Goal: Entertainment & Leisure: Consume media (video, audio)

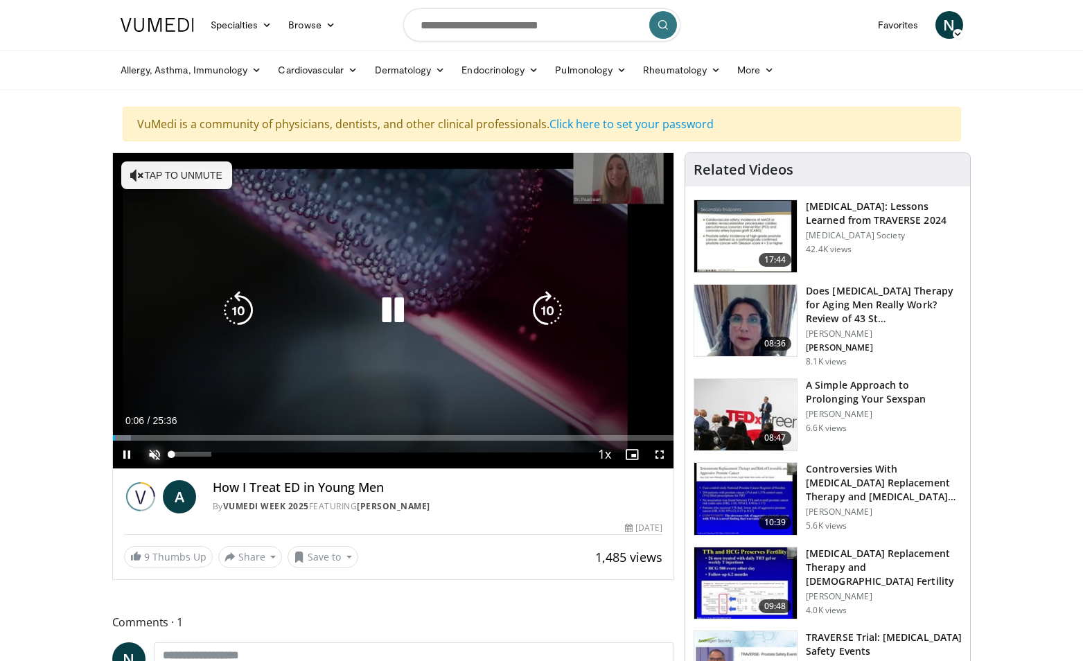
click at [159, 453] on span "Video Player" at bounding box center [155, 455] width 28 height 28
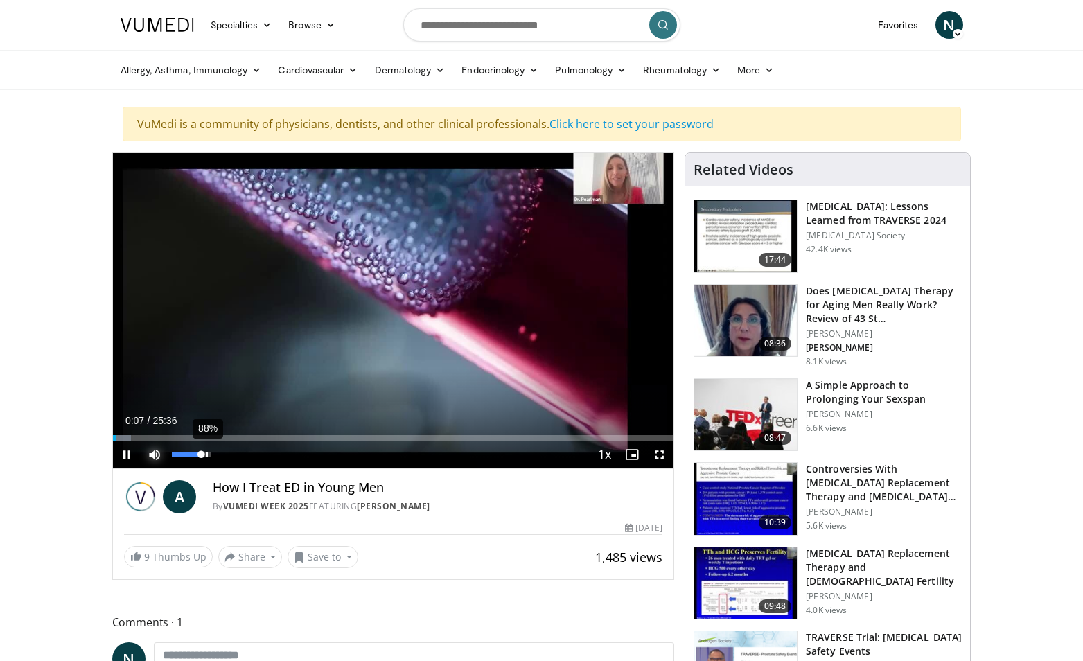
click at [202, 454] on div "Volume Level" at bounding box center [187, 454] width 30 height 5
drag, startPoint x: 205, startPoint y: 453, endPoint x: 229, endPoint y: 448, distance: 24.9
click at [229, 448] on div "Mute 100%" at bounding box center [189, 455] width 97 height 28
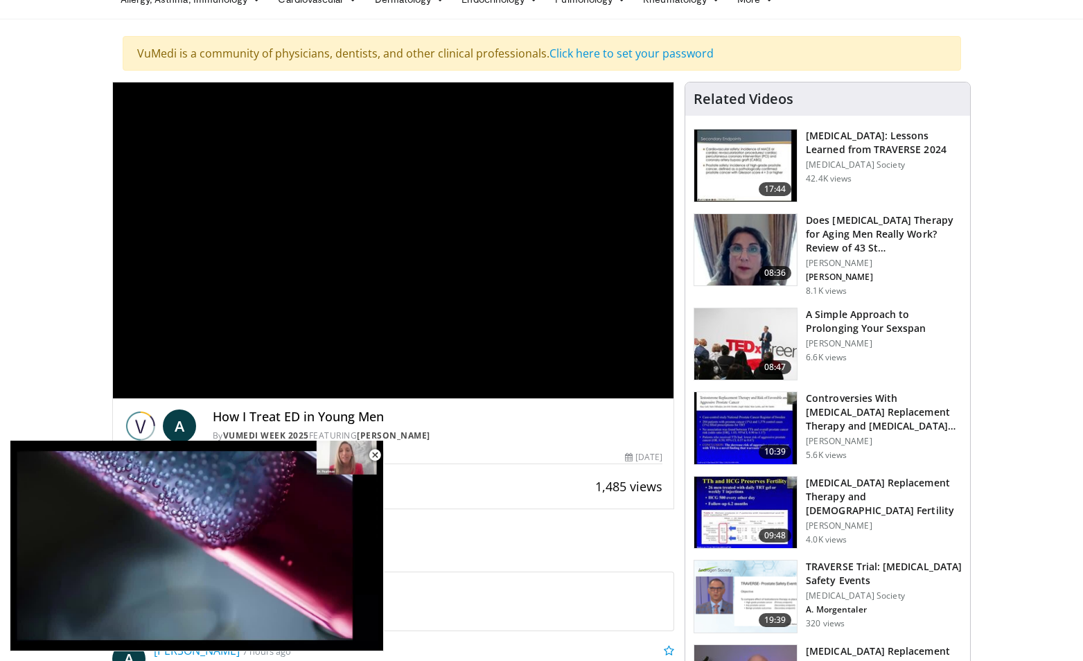
scroll to position [69, 0]
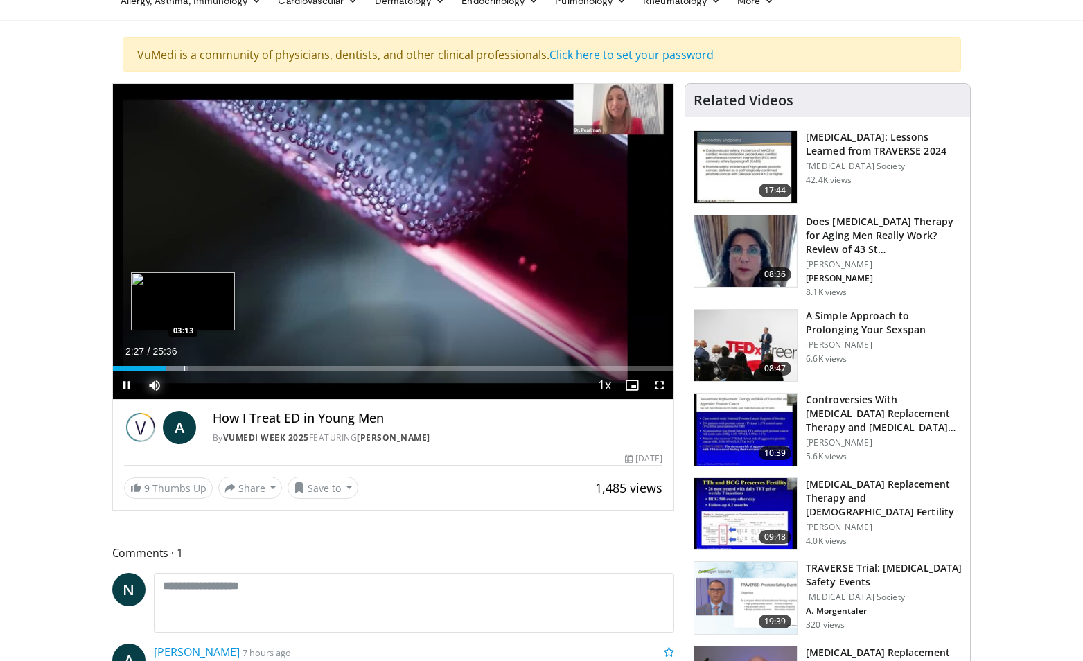
click at [184, 367] on div "Progress Bar" at bounding box center [184, 369] width 1 height 6
click at [194, 368] on div "Progress Bar" at bounding box center [194, 369] width 1 height 6
click at [202, 368] on div "Progress Bar" at bounding box center [202, 369] width 1 height 6
click at [209, 369] on div "Progress Bar" at bounding box center [209, 369] width 1 height 6
click at [220, 367] on div "Progress Bar" at bounding box center [220, 369] width 1 height 6
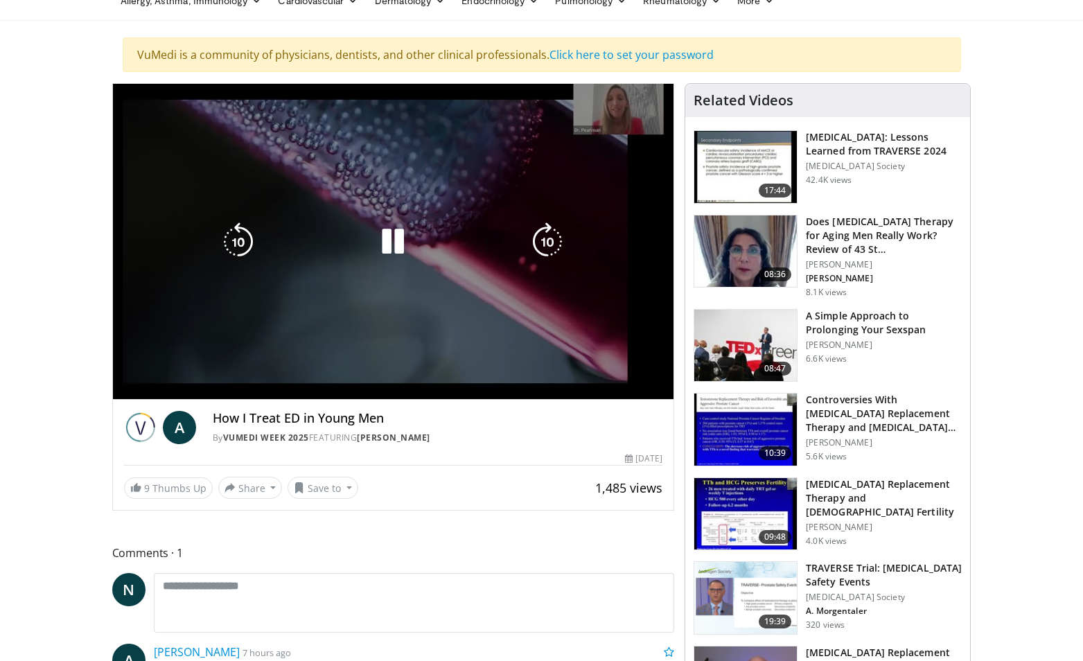
click at [229, 366] on video-js "**********" at bounding box center [393, 242] width 561 height 316
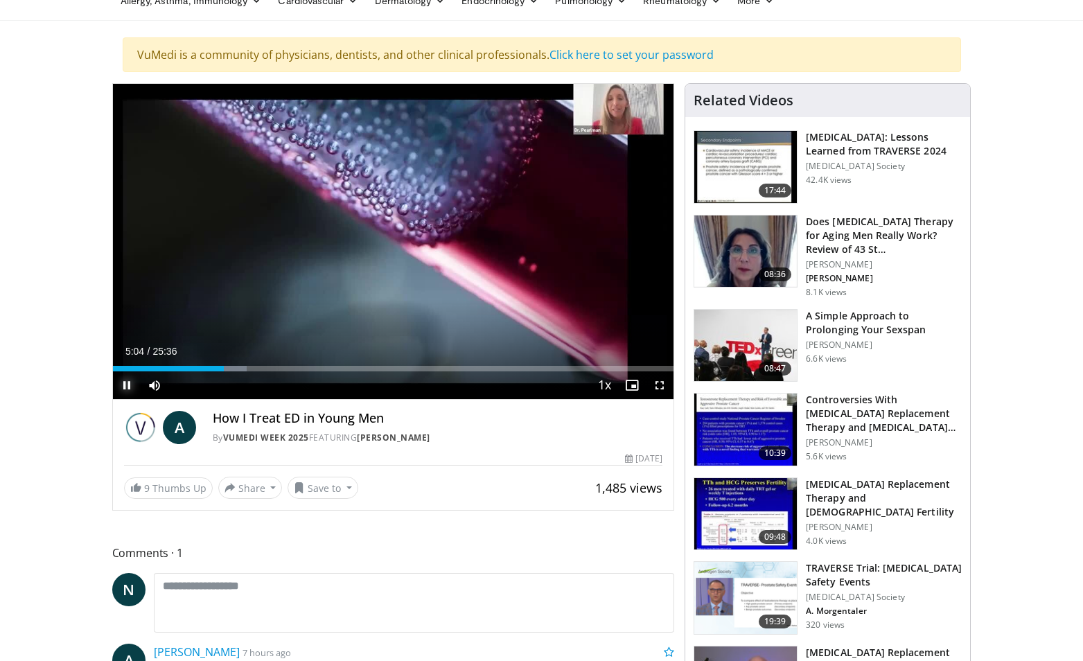
click at [129, 379] on span "Video Player" at bounding box center [127, 385] width 28 height 28
